Goal: Navigation & Orientation: Find specific page/section

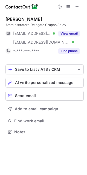
scroll to position [128, 87]
click at [78, 5] on span at bounding box center [77, 6] width 4 height 4
